Goal: Task Accomplishment & Management: Complete application form

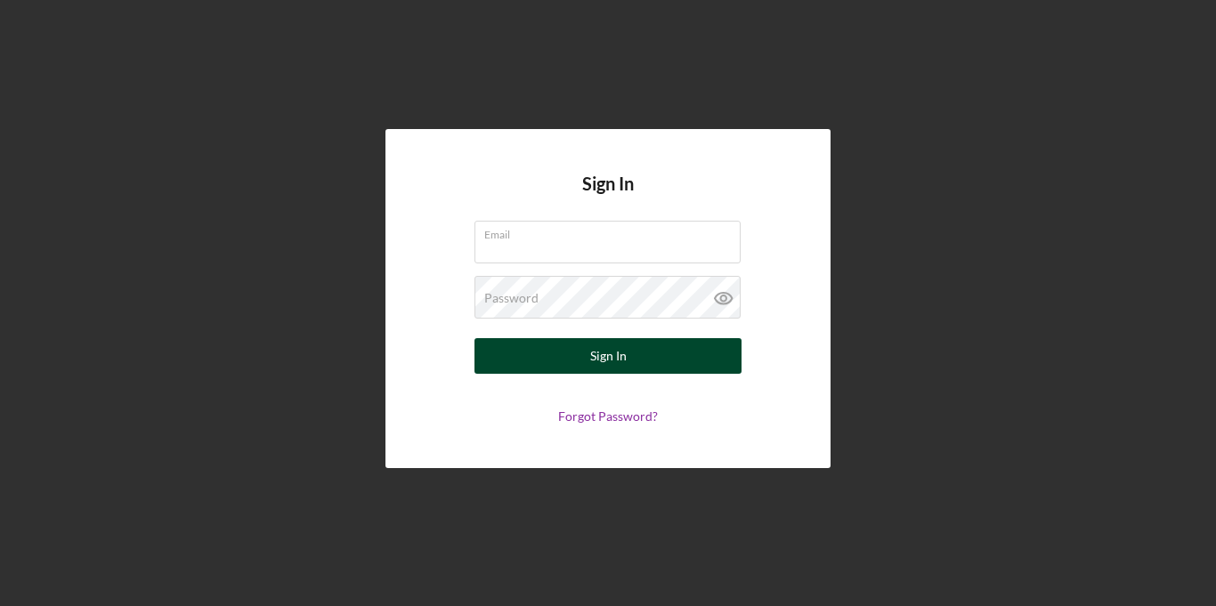
type input "[EMAIL_ADDRESS][DOMAIN_NAME]"
click at [493, 347] on button "Sign In" at bounding box center [607, 356] width 267 height 36
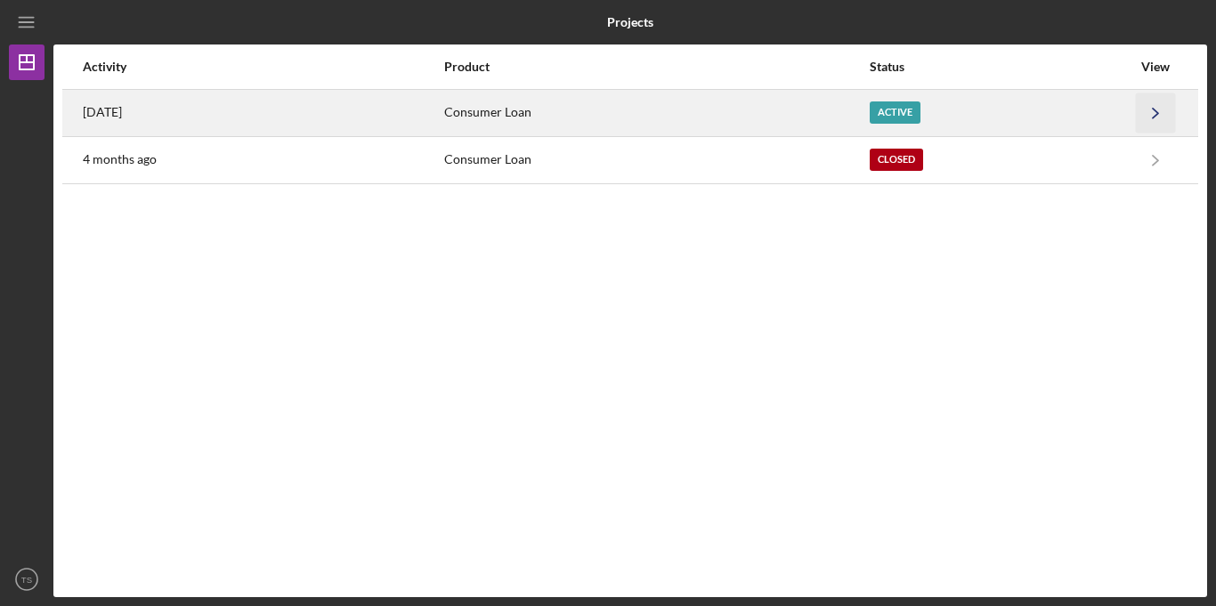
click at [1154, 115] on polyline "button" at bounding box center [1155, 113] width 5 height 10
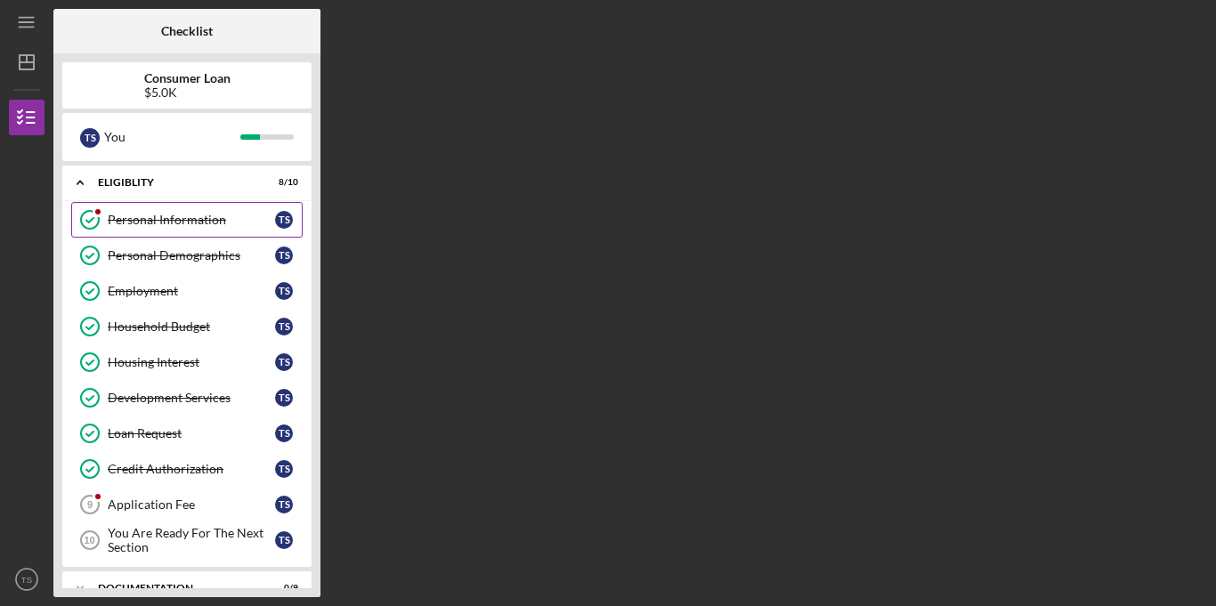
click at [185, 218] on div "Personal Information" at bounding box center [191, 220] width 167 height 14
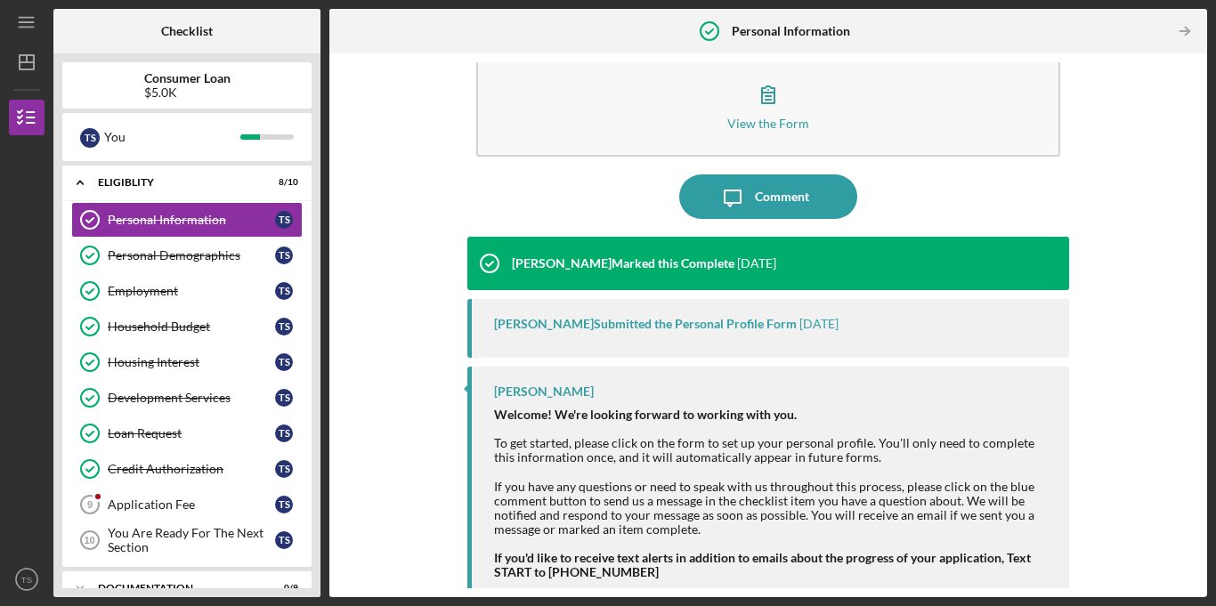
scroll to position [39, 0]
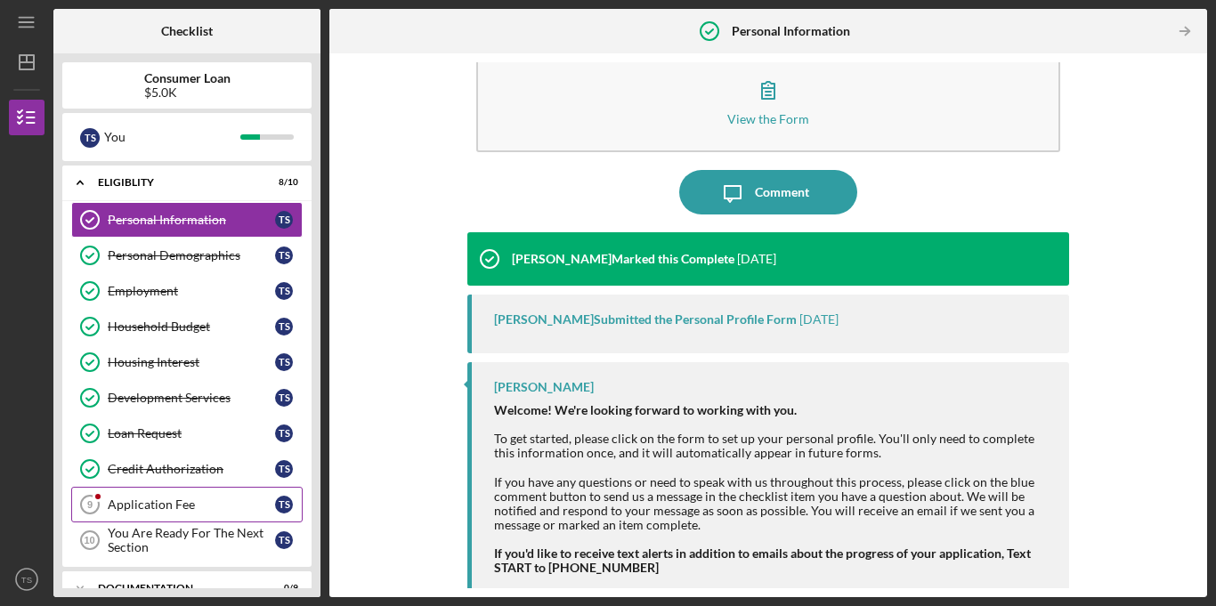
click at [129, 507] on div "Application Fee" at bounding box center [191, 504] width 167 height 14
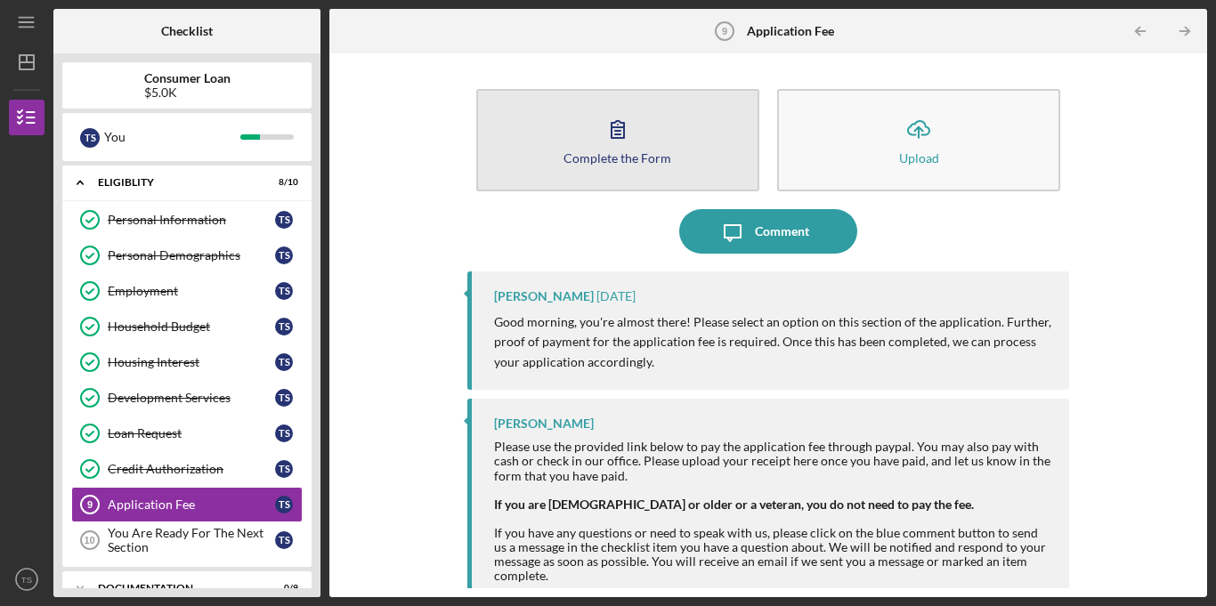
click at [596, 165] on button "Complete the Form Form" at bounding box center [617, 140] width 283 height 102
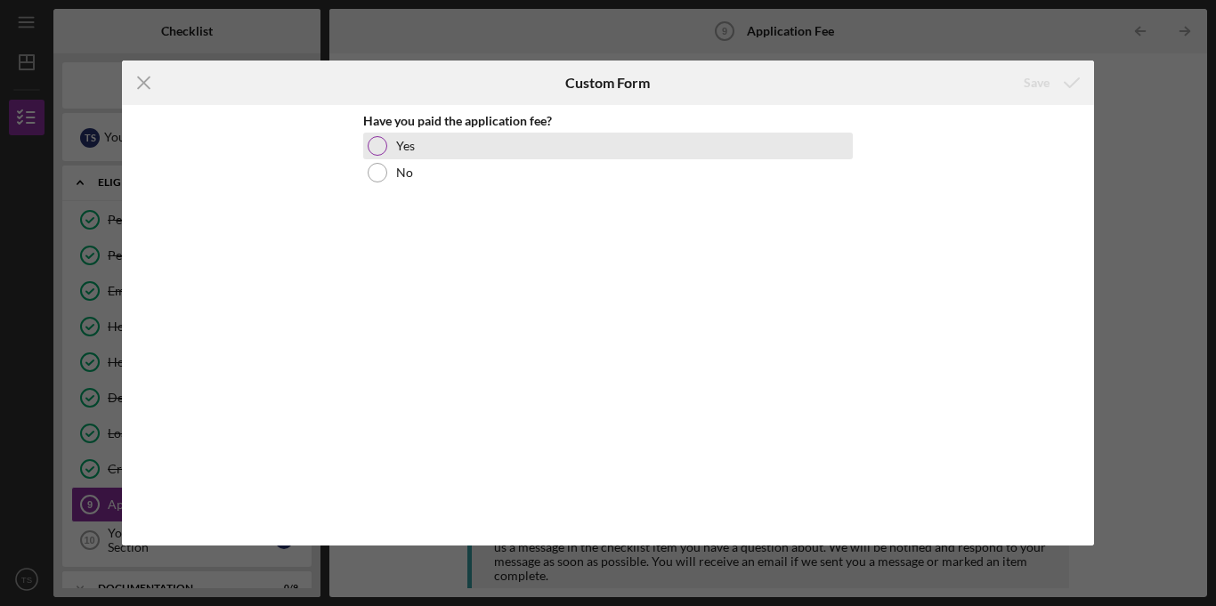
click at [381, 150] on div at bounding box center [378, 146] width 20 height 20
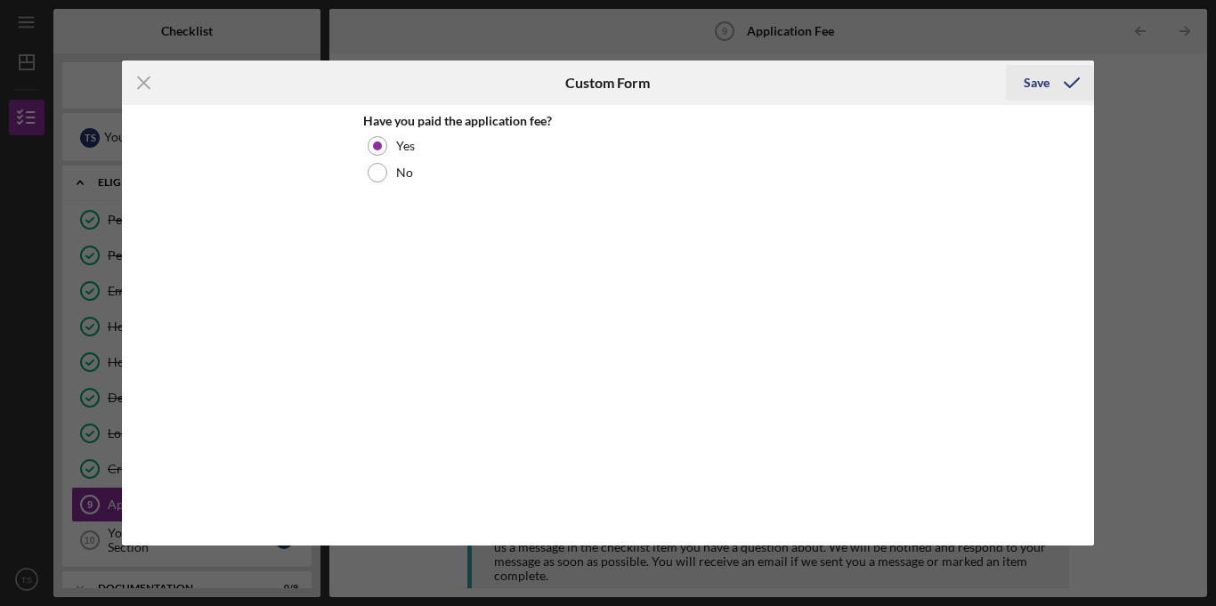
click at [1037, 87] on div "Save" at bounding box center [1036, 83] width 26 height 36
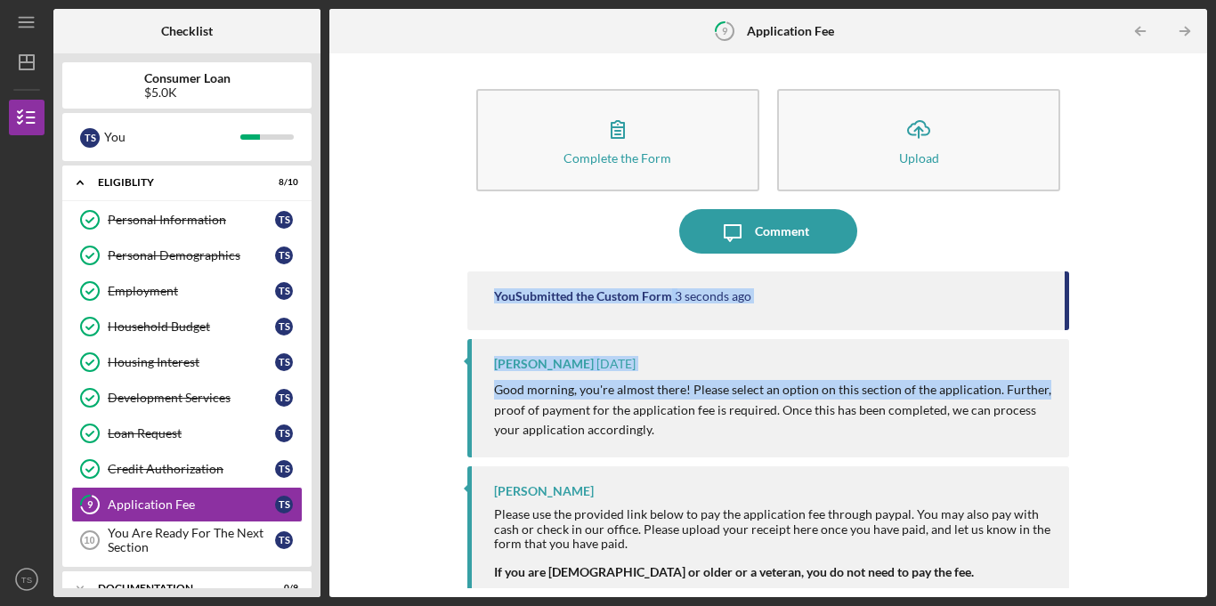
drag, startPoint x: 1199, startPoint y: 250, endPoint x: 1206, endPoint y: 399, distance: 148.8
click at [1206, 399] on div "Complete the Form Form Icon/Upload Upload Icon/Message Comment You Submitted th…" at bounding box center [768, 325] width 878 height 544
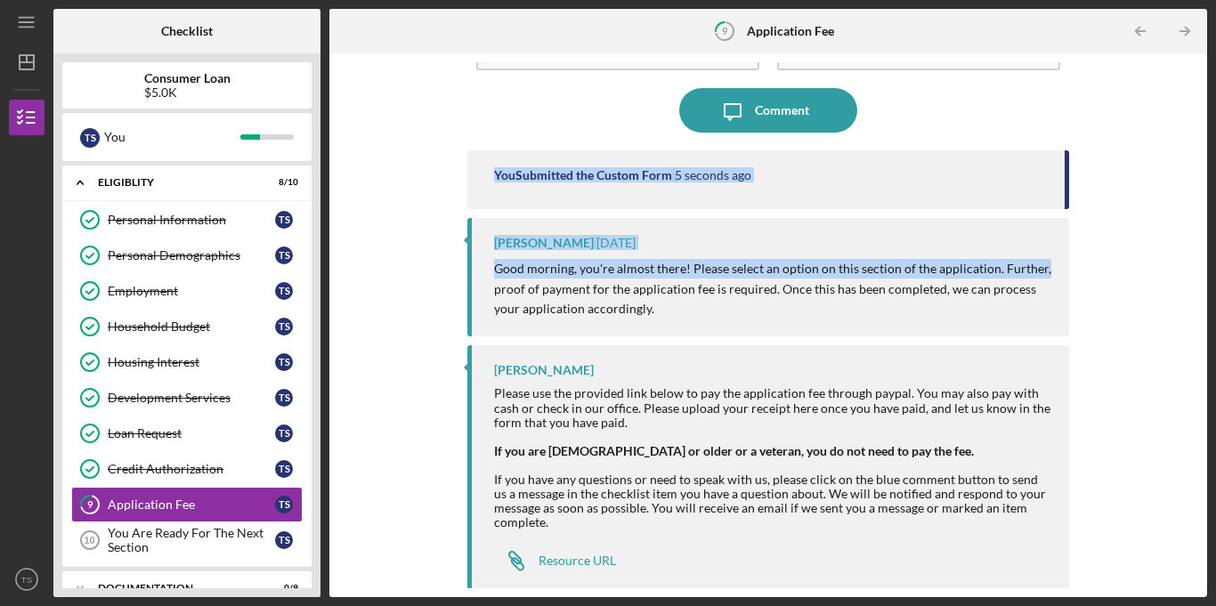
scroll to position [129, 0]
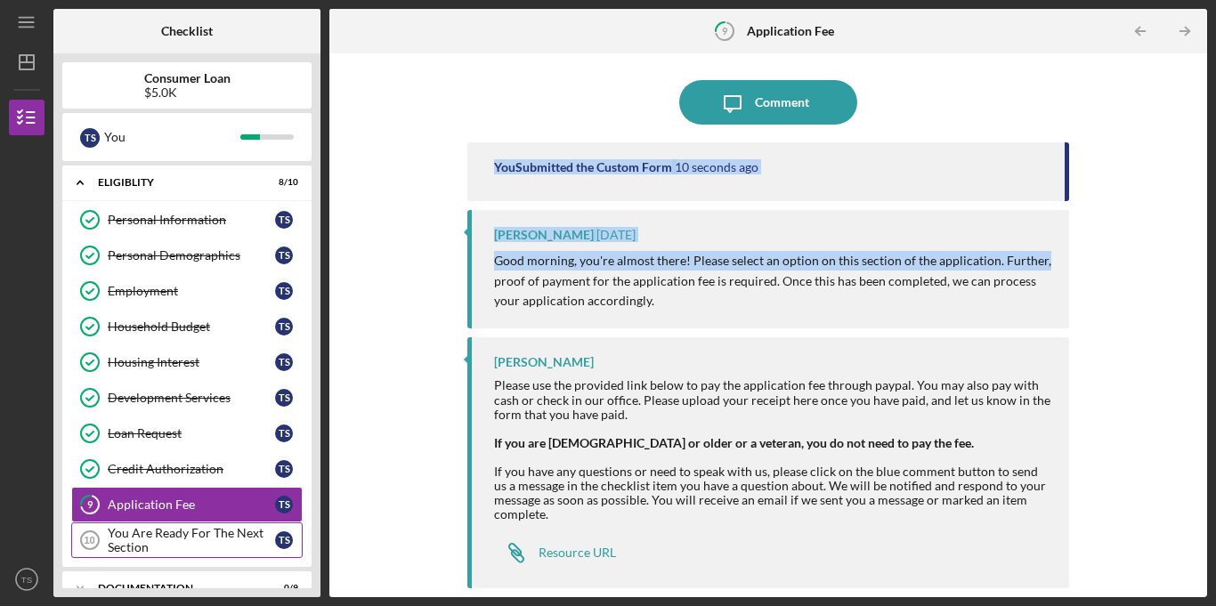
click at [153, 544] on div "You Are Ready For The Next Section" at bounding box center [191, 540] width 167 height 28
